Goal: Task Accomplishment & Management: Complete application form

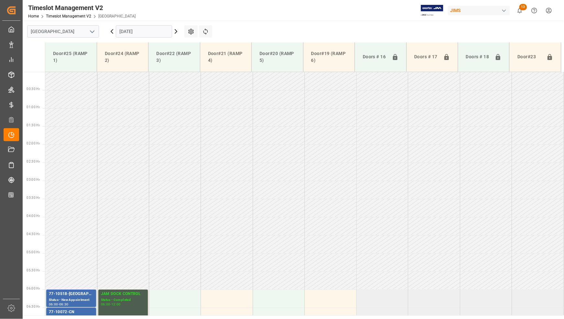
scroll to position [154, 0]
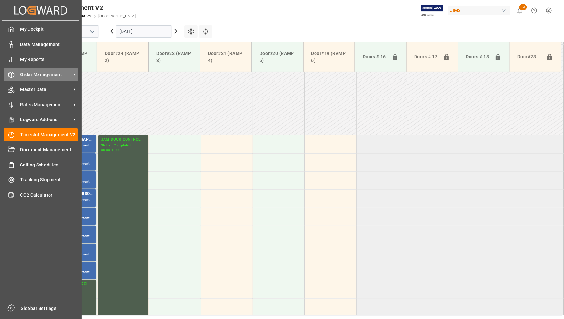
click at [34, 73] on span "Order Management" at bounding box center [45, 74] width 51 height 7
click at [51, 73] on span "Order Management" at bounding box center [45, 74] width 51 height 7
click at [40, 73] on span "Order Management" at bounding box center [45, 74] width 51 height 7
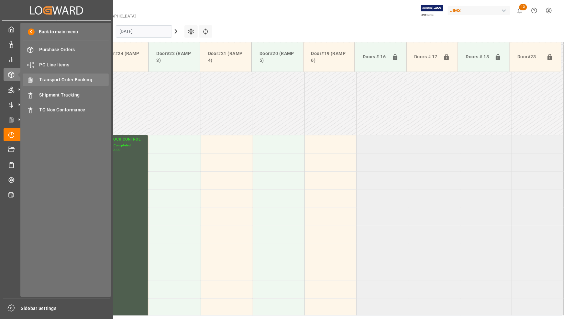
click at [47, 81] on span "Transport Order Booking" at bounding box center [74, 79] width 70 height 7
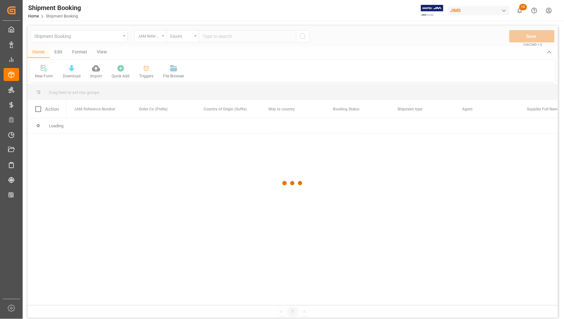
click at [233, 36] on div at bounding box center [292, 183] width 530 height 315
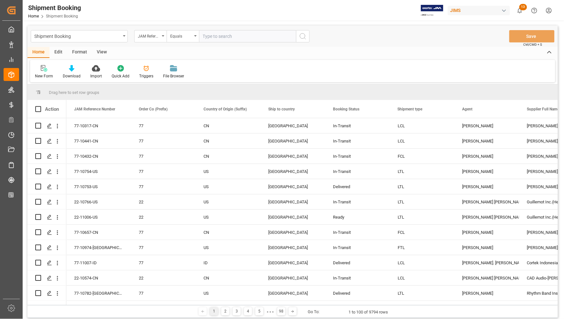
click at [233, 36] on input "text" at bounding box center [247, 36] width 97 height 12
type input "77-10109-US"
click at [304, 37] on icon "search button" at bounding box center [303, 36] width 8 height 8
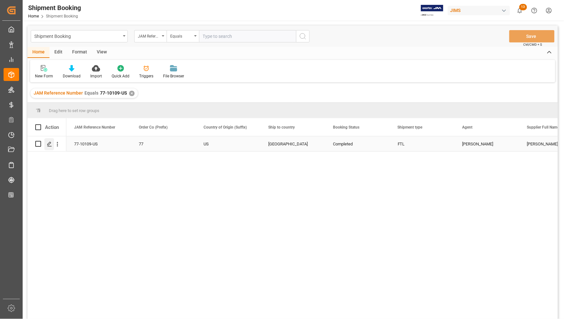
click at [49, 143] on icon "Press SPACE to select this row." at bounding box center [49, 143] width 5 height 5
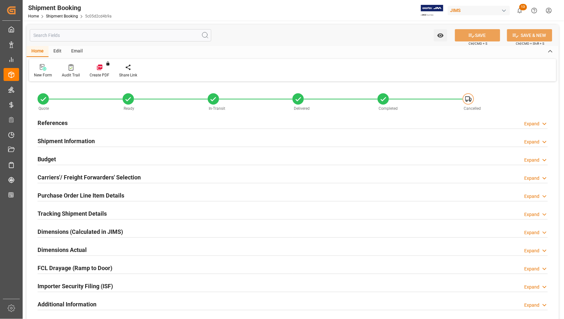
type input "14"
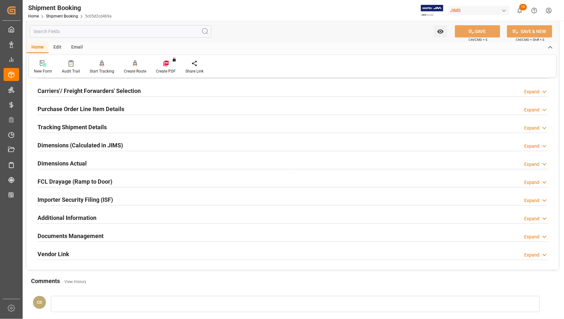
scroll to position [74, 0]
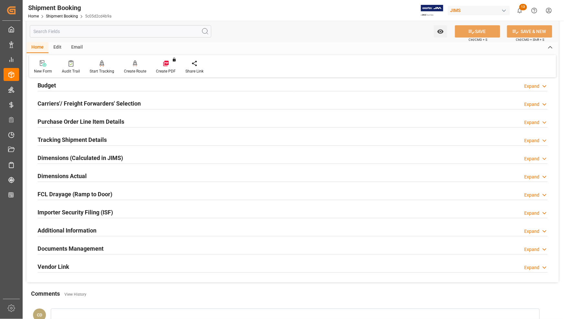
click at [59, 121] on h2 "Purchase Order Line Item Details" at bounding box center [81, 121] width 87 height 9
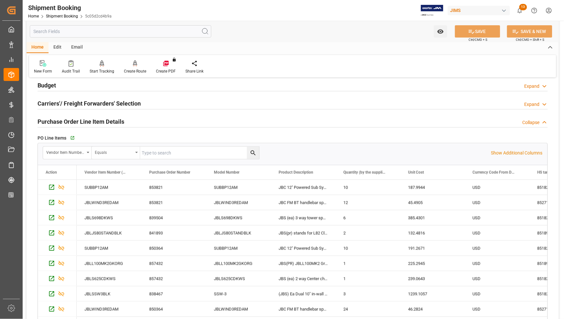
click at [136, 151] on div "Equals" at bounding box center [116, 153] width 49 height 12
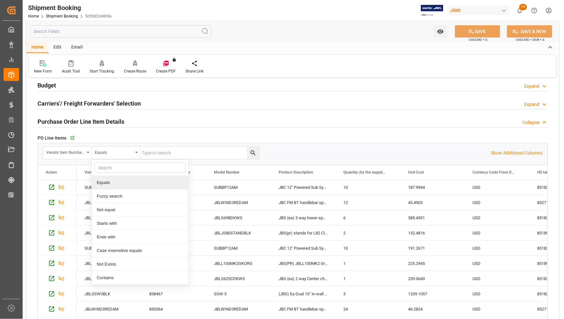
click at [114, 184] on div "Equals" at bounding box center [140, 183] width 96 height 14
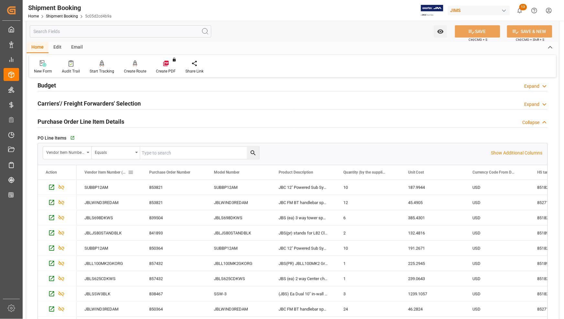
click at [130, 173] on span at bounding box center [131, 172] width 6 height 6
click at [180, 172] on span "columns" at bounding box center [179, 173] width 6 height 6
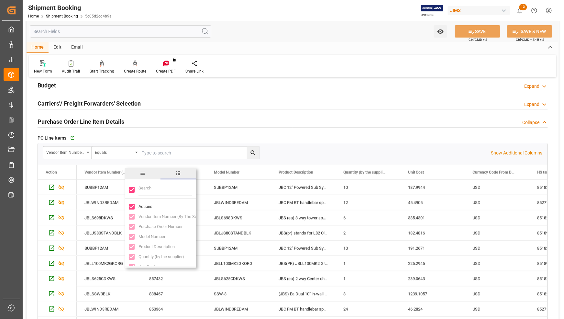
click at [130, 188] on input "Toggle Select All Columns" at bounding box center [132, 190] width 6 height 6
checkbox input "false"
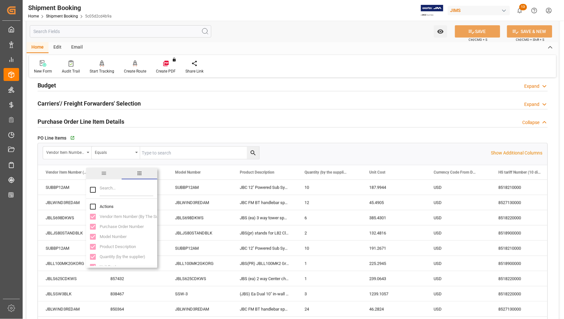
click at [176, 132] on div "PO Line Items   Go to Purchase Order Line Item Grid Vendor Item Number (By The …" at bounding box center [292, 229] width 519 height 196
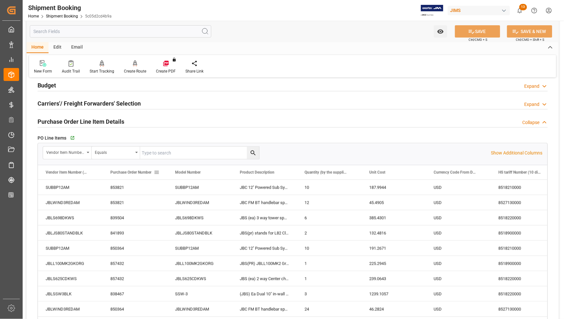
click at [155, 170] on span at bounding box center [157, 172] width 6 height 6
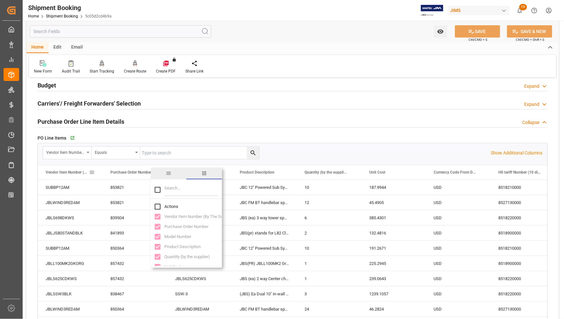
click at [91, 172] on span at bounding box center [92, 172] width 6 height 6
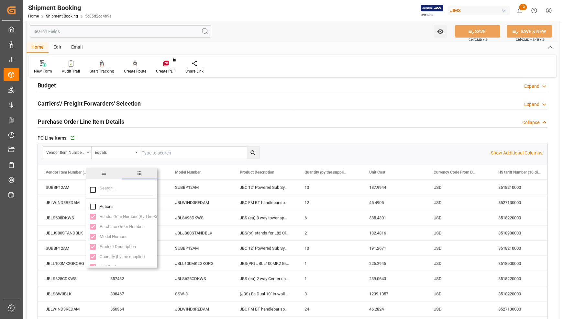
click at [118, 173] on span "general" at bounding box center [104, 174] width 36 height 12
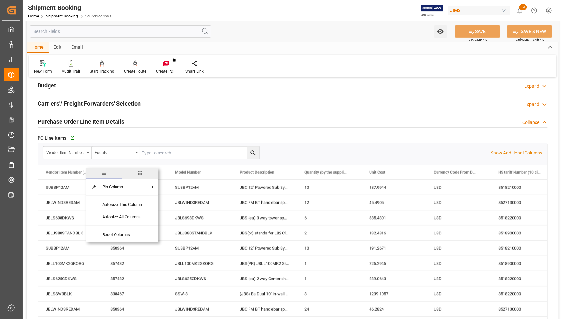
click at [104, 172] on span "general" at bounding box center [104, 173] width 6 height 6
click at [90, 171] on span at bounding box center [92, 172] width 6 height 6
click at [142, 172] on span "columns" at bounding box center [140, 173] width 6 height 6
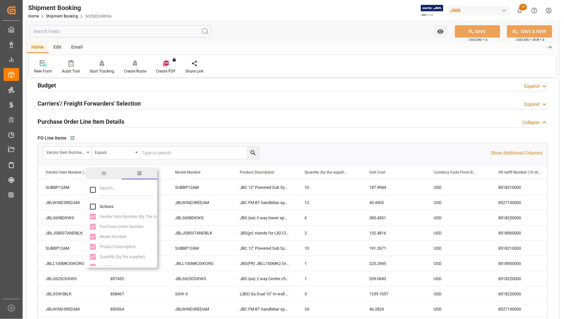
click at [73, 168] on div "Vendor Item Number (By The Supplier)" at bounding box center [67, 172] width 43 height 14
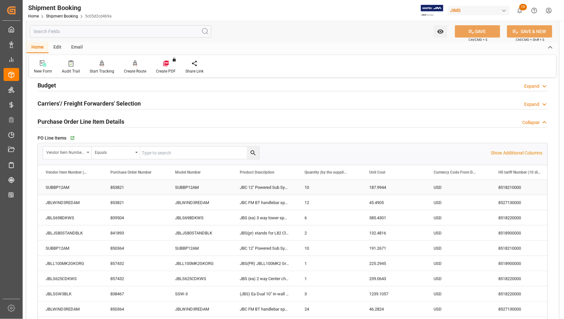
click at [77, 191] on div "SUBBP12AM" at bounding box center [70, 187] width 65 height 15
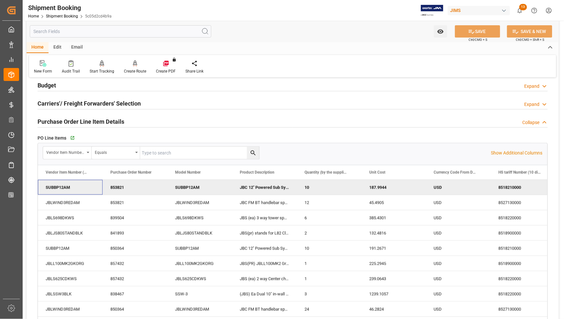
click at [76, 188] on div "SUBBP12AM" at bounding box center [70, 187] width 65 height 15
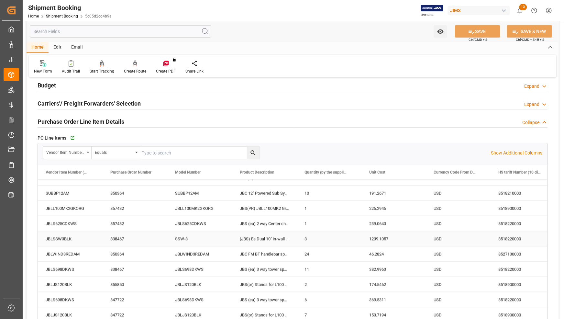
scroll to position [68, 0]
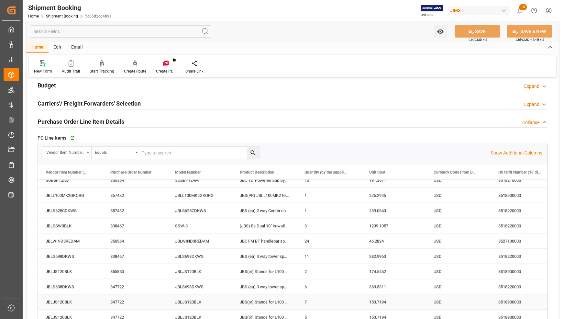
click at [330, 299] on div "7" at bounding box center [329, 301] width 65 height 15
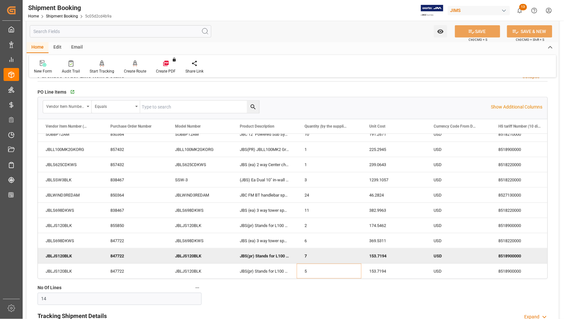
click at [363, 62] on div "New Form Audit Trail Start Tracking Create Empty Shipment Tracking Create Route…" at bounding box center [292, 66] width 527 height 22
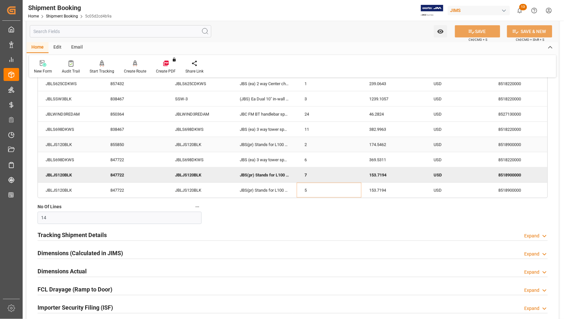
click at [144, 152] on div "855850" at bounding box center [135, 144] width 65 height 15
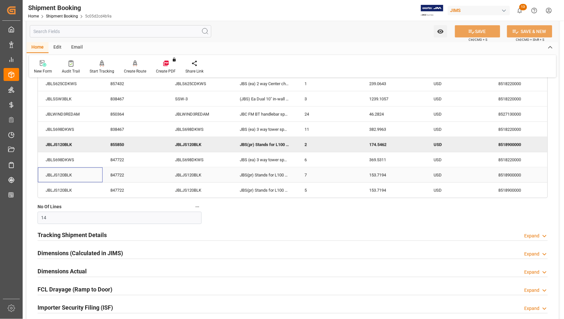
click at [86, 180] on div "JBLJS120BLK" at bounding box center [70, 174] width 65 height 15
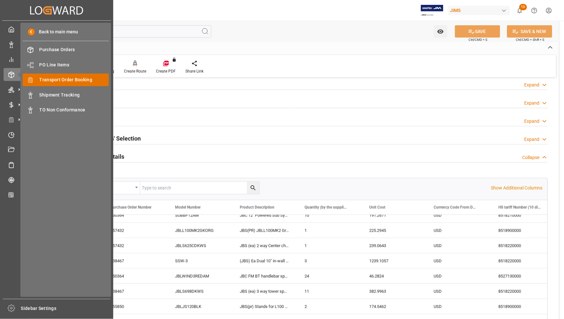
click at [44, 77] on span "Transport Order Booking" at bounding box center [74, 79] width 70 height 7
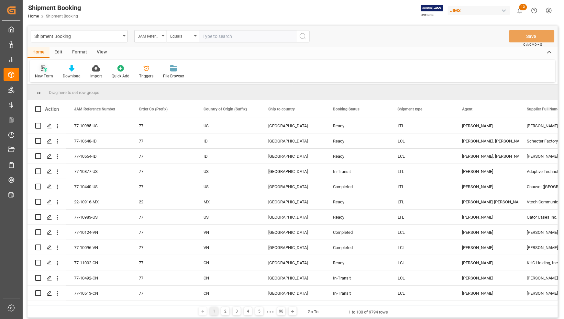
click at [42, 68] on icon at bounding box center [43, 68] width 5 height 6
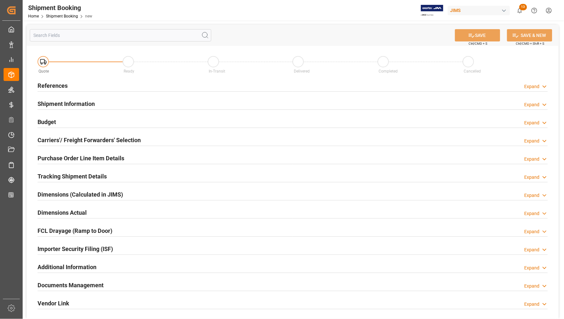
click at [51, 84] on h2 "References" at bounding box center [53, 85] width 30 height 9
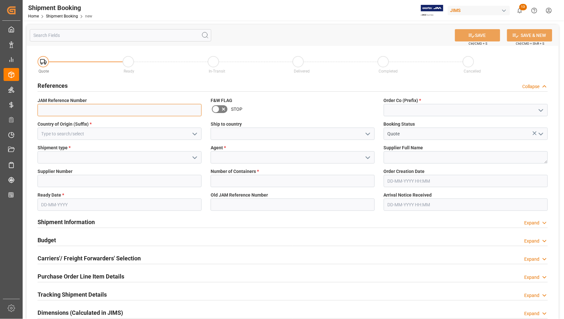
click at [53, 110] on input at bounding box center [120, 110] width 164 height 12
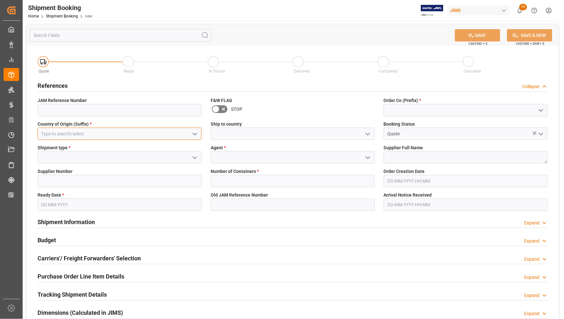
click at [41, 130] on input at bounding box center [120, 133] width 164 height 12
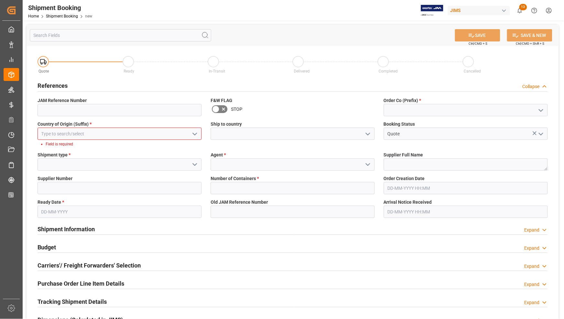
click at [196, 133] on polyline "open menu" at bounding box center [195, 134] width 4 height 2
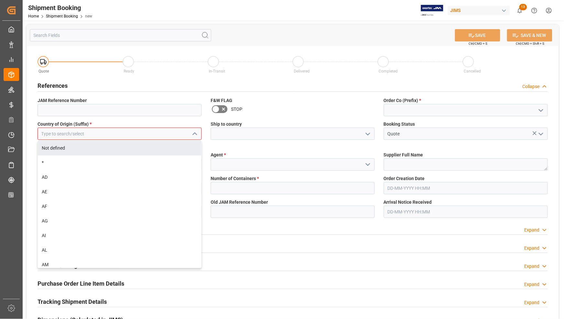
click at [83, 133] on input at bounding box center [120, 133] width 164 height 12
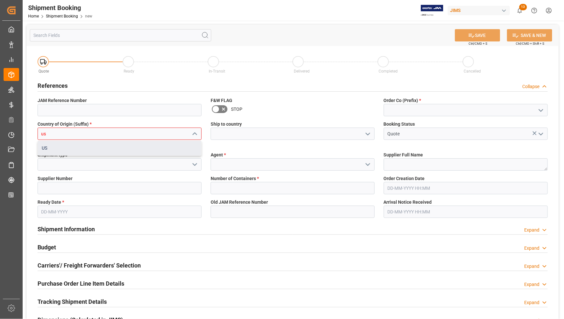
click at [58, 148] on div "US" at bounding box center [119, 148] width 163 height 15
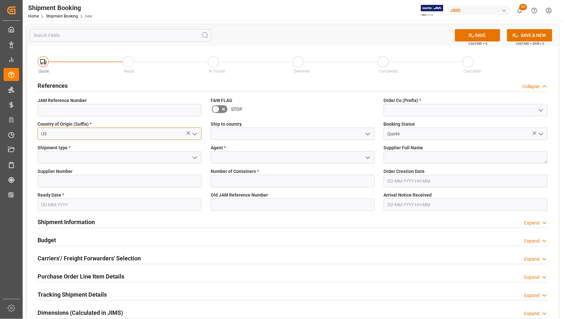
type input "US"
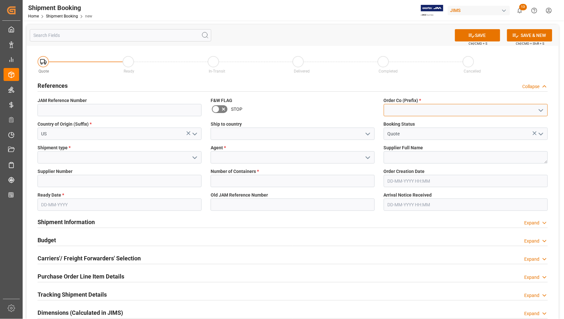
click at [394, 111] on input at bounding box center [466, 110] width 164 height 12
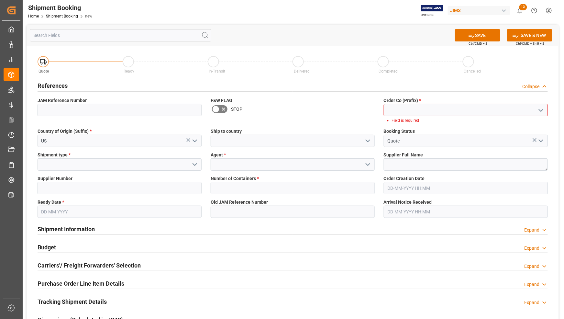
click at [541, 108] on icon "open menu" at bounding box center [541, 110] width 8 height 8
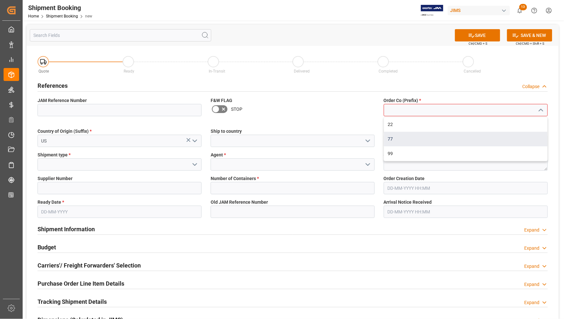
click at [393, 137] on div "77" at bounding box center [465, 139] width 163 height 15
type input "77"
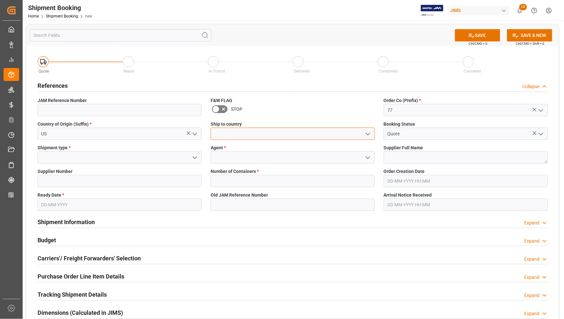
click at [238, 136] on input at bounding box center [293, 133] width 164 height 12
click at [368, 132] on icon "open menu" at bounding box center [368, 134] width 8 height 8
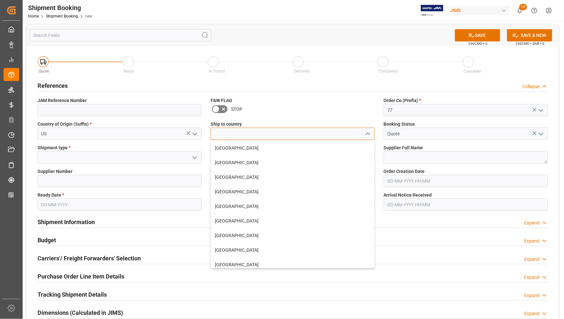
click at [325, 130] on input at bounding box center [293, 133] width 164 height 12
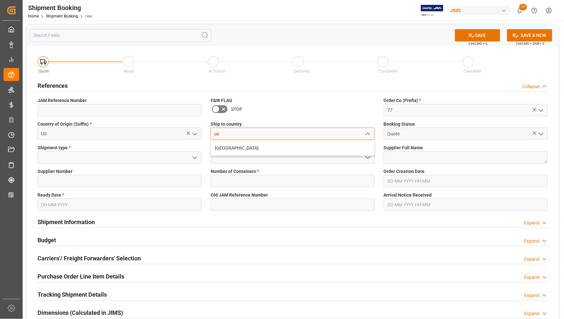
click at [320, 130] on input "us" at bounding box center [293, 133] width 164 height 12
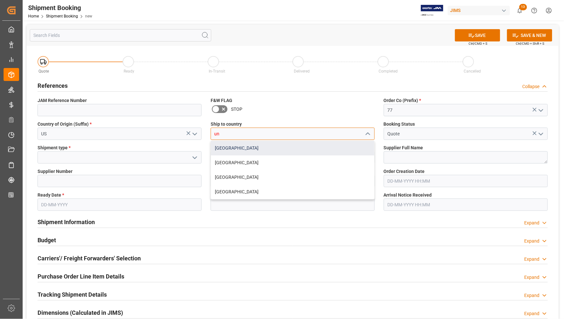
click at [285, 149] on div "[GEOGRAPHIC_DATA]" at bounding box center [292, 148] width 163 height 15
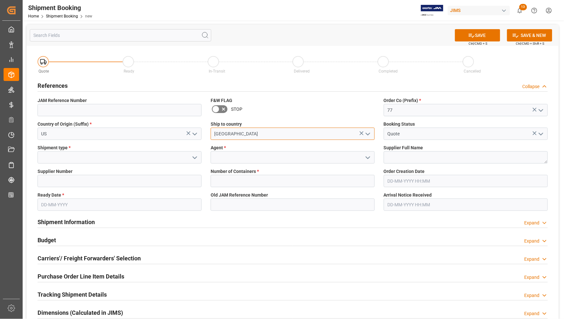
type input "[GEOGRAPHIC_DATA]"
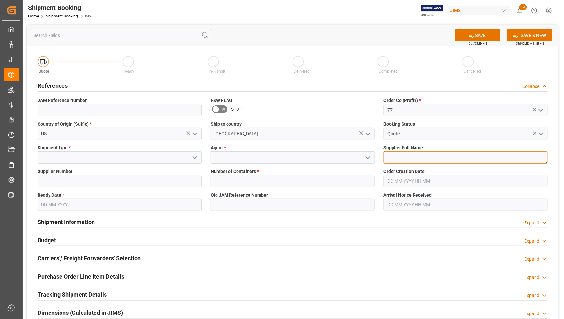
click at [431, 154] on textarea at bounding box center [466, 157] width 164 height 12
type textarea "[PERSON_NAME] Multimedia"
click at [368, 157] on icon "open menu" at bounding box center [368, 158] width 8 height 8
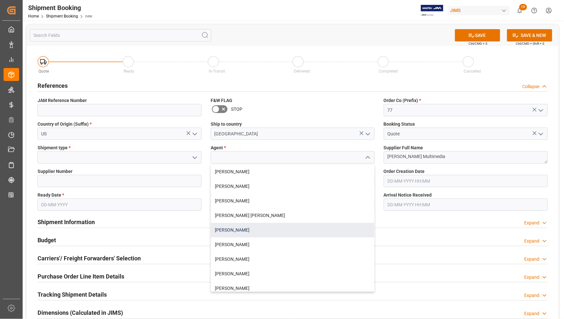
click at [249, 227] on div "[PERSON_NAME]" at bounding box center [292, 230] width 163 height 15
type input "[PERSON_NAME]"
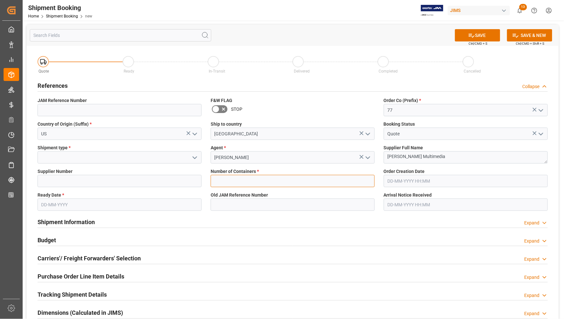
click at [227, 175] on input "text" at bounding box center [293, 181] width 164 height 12
type input "0"
click at [138, 159] on input at bounding box center [120, 157] width 164 height 12
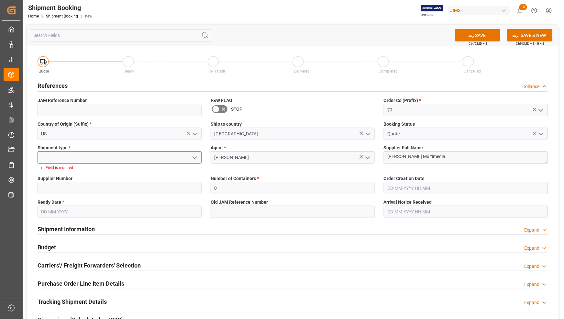
click at [193, 158] on icon "open menu" at bounding box center [195, 158] width 8 height 8
click at [63, 197] on div "LTL" at bounding box center [119, 200] width 163 height 15
type input "LTL"
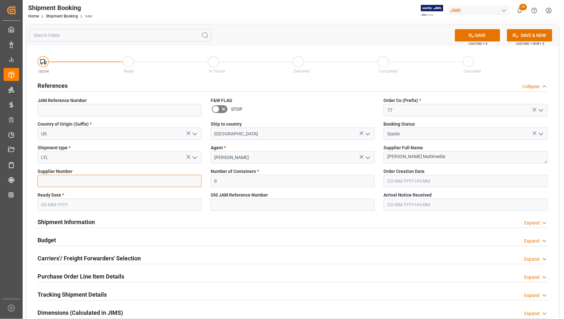
click at [51, 179] on input at bounding box center [120, 181] width 164 height 12
type input "168204"
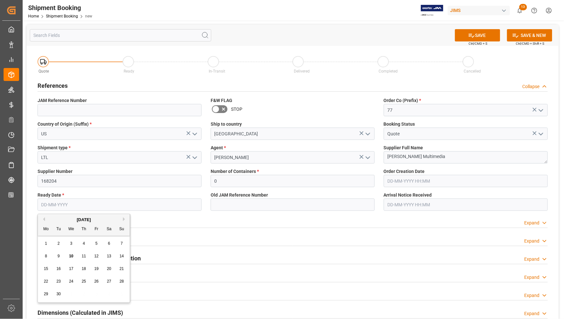
click at [137, 201] on input "text" at bounding box center [120, 204] width 164 height 12
click at [82, 256] on span "11" at bounding box center [84, 256] width 4 height 5
type input "[DATE]"
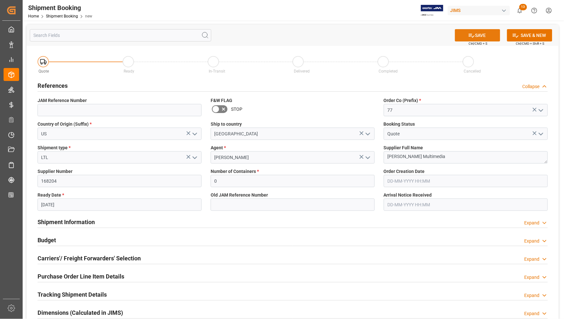
click at [485, 33] on button "SAVE" at bounding box center [477, 35] width 45 height 12
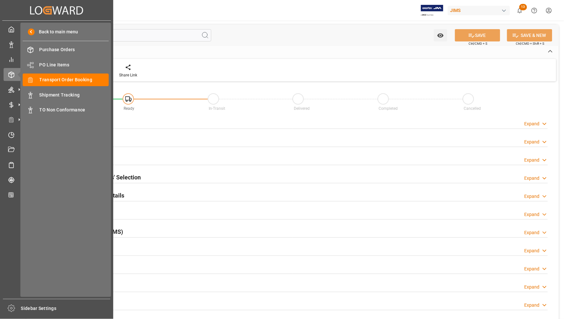
type input "0"
type input "[DATE]"
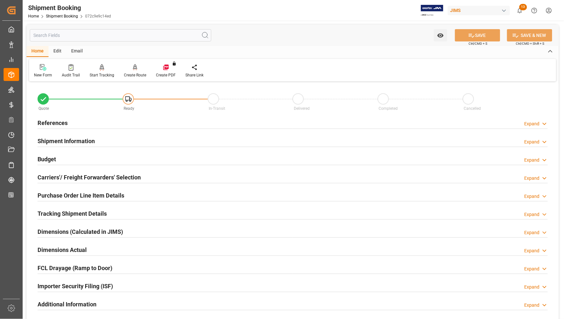
click at [69, 118] on div "References Expand" at bounding box center [293, 122] width 510 height 12
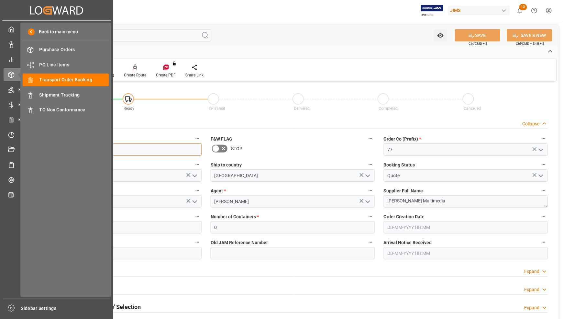
drag, startPoint x: 70, startPoint y: 151, endPoint x: -1, endPoint y: 148, distance: 71.3
click at [0, 148] on html "Created by potrace 1.15, written by Peter Selinger 2001-2017 Created by potrace…" at bounding box center [282, 159] width 564 height 319
